Goal: Communication & Community: Participate in discussion

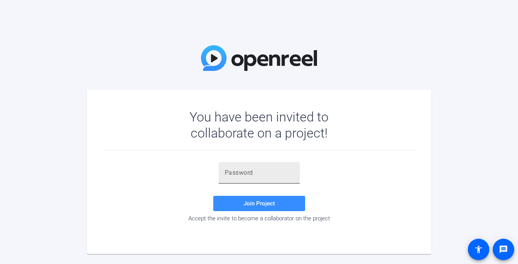
click at [244, 174] on input "text" at bounding box center [259, 172] width 69 height 9
paste input "2nM;V"
type input ";2nM;V"
click at [242, 201] on span at bounding box center [259, 203] width 92 height 18
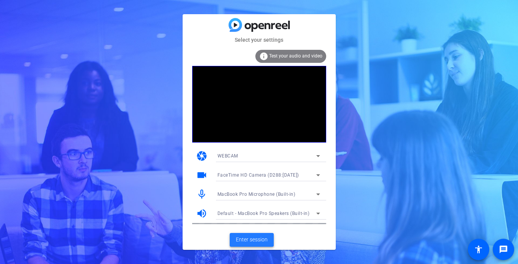
click at [261, 241] on span "Enter session" at bounding box center [252, 240] width 32 height 8
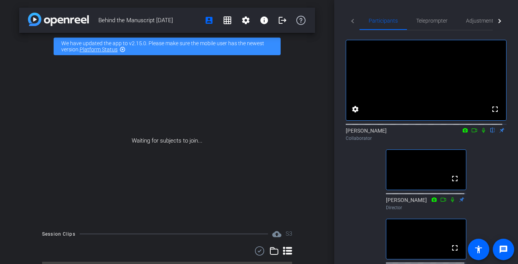
click at [481, 133] on icon at bounding box center [484, 130] width 6 height 5
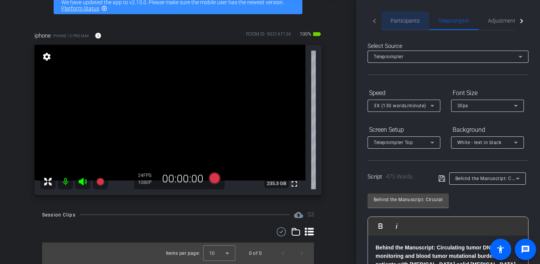
click at [402, 18] on span "Participants" at bounding box center [404, 20] width 29 height 5
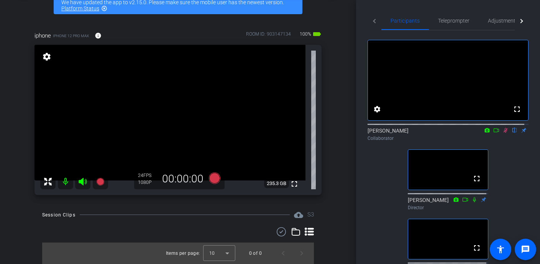
click at [493, 133] on icon at bounding box center [496, 130] width 6 height 5
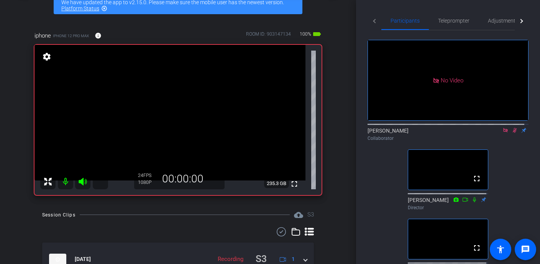
scroll to position [63, 0]
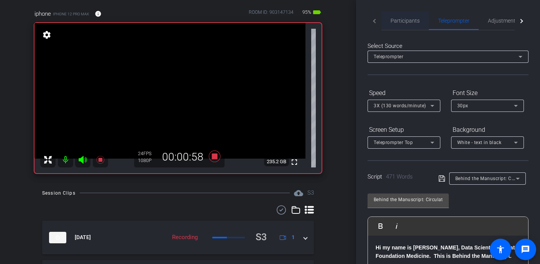
click at [401, 22] on span "Participants" at bounding box center [404, 20] width 29 height 5
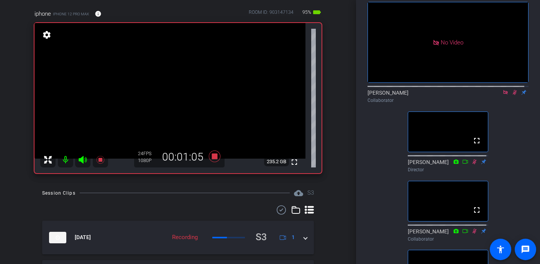
scroll to position [0, 0]
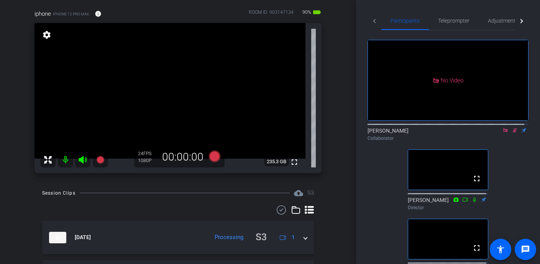
click at [502, 128] on icon at bounding box center [505, 130] width 6 height 5
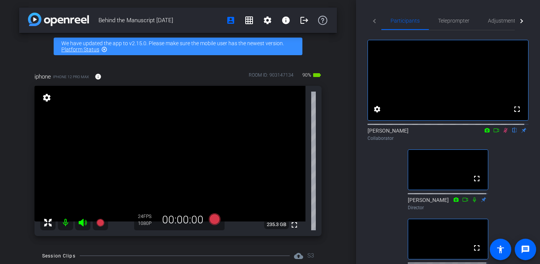
click at [493, 133] on icon at bounding box center [496, 130] width 6 height 5
